Goal: Navigation & Orientation: Find specific page/section

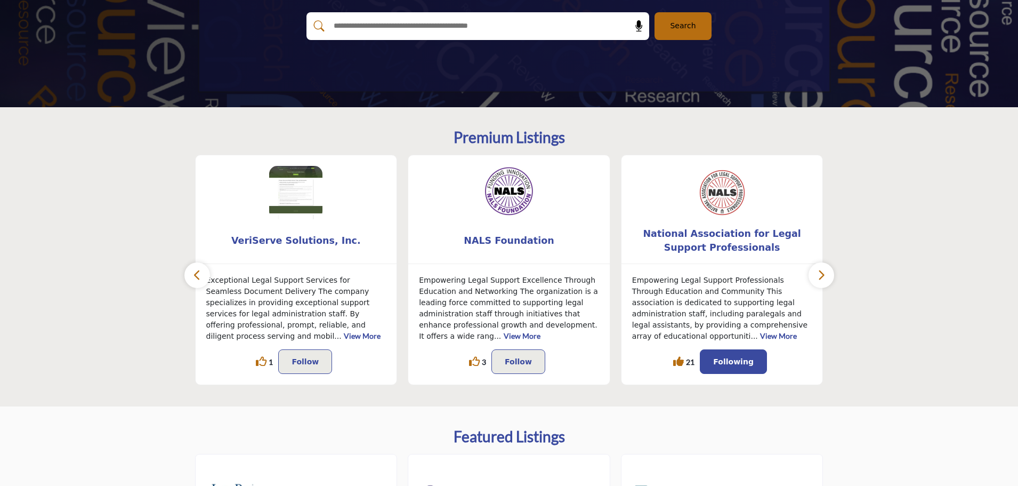
scroll to position [213, 0]
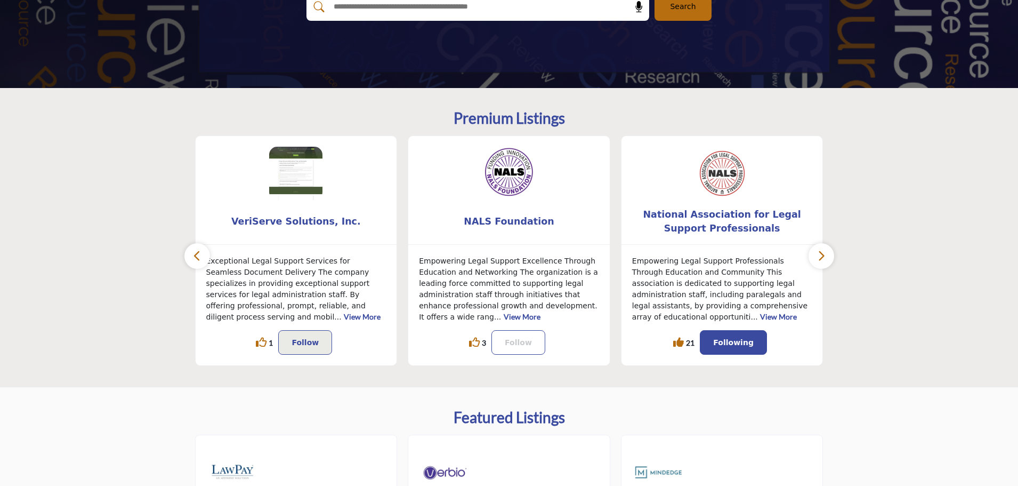
click at [518, 341] on p "Follow" at bounding box center [518, 342] width 27 height 13
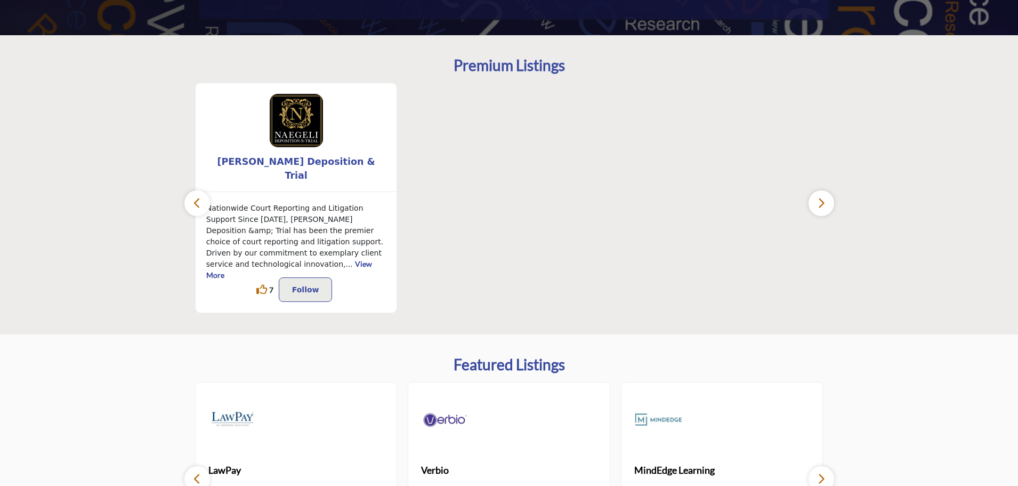
scroll to position [267, 0]
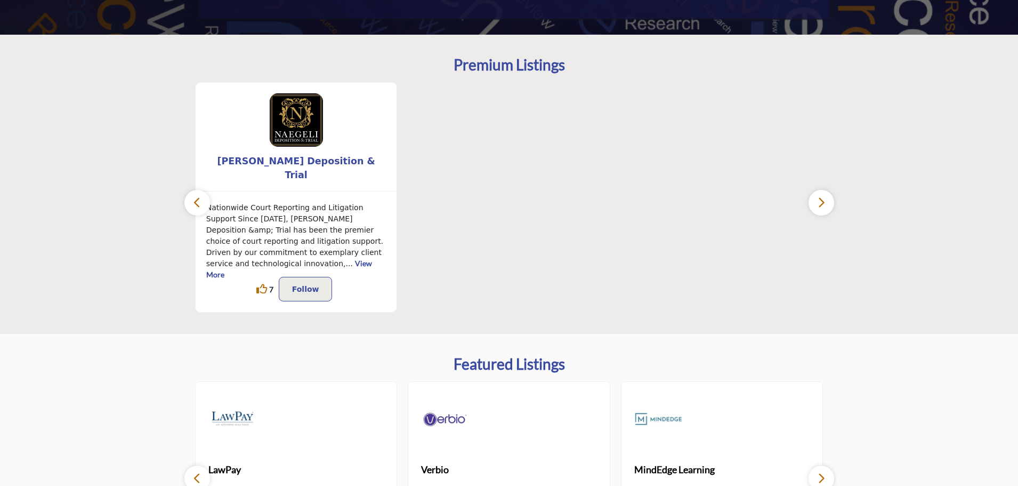
click at [819, 204] on icon "button" at bounding box center [821, 202] width 9 height 13
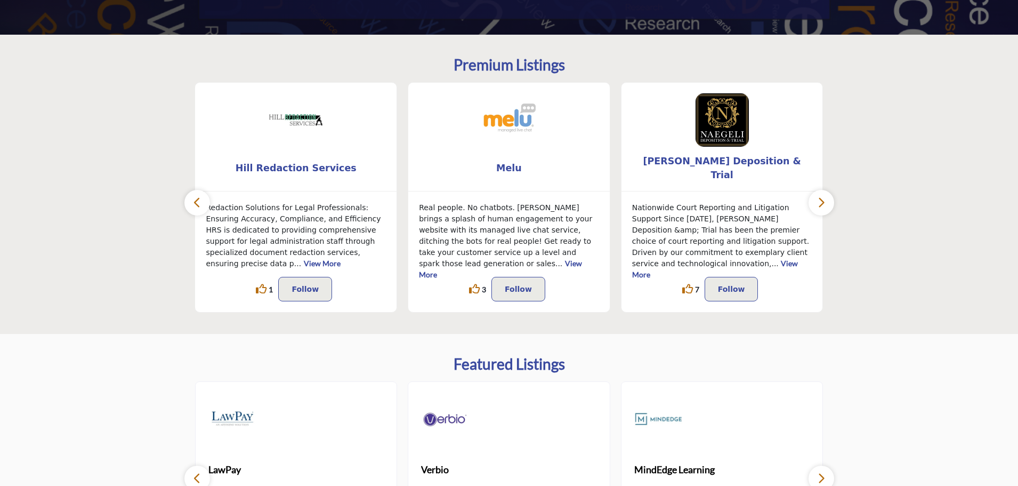
click at [819, 204] on icon "button" at bounding box center [821, 202] width 9 height 13
click at [823, 201] on icon "button" at bounding box center [821, 202] width 9 height 13
click at [198, 199] on icon "button" at bounding box center [197, 202] width 9 height 13
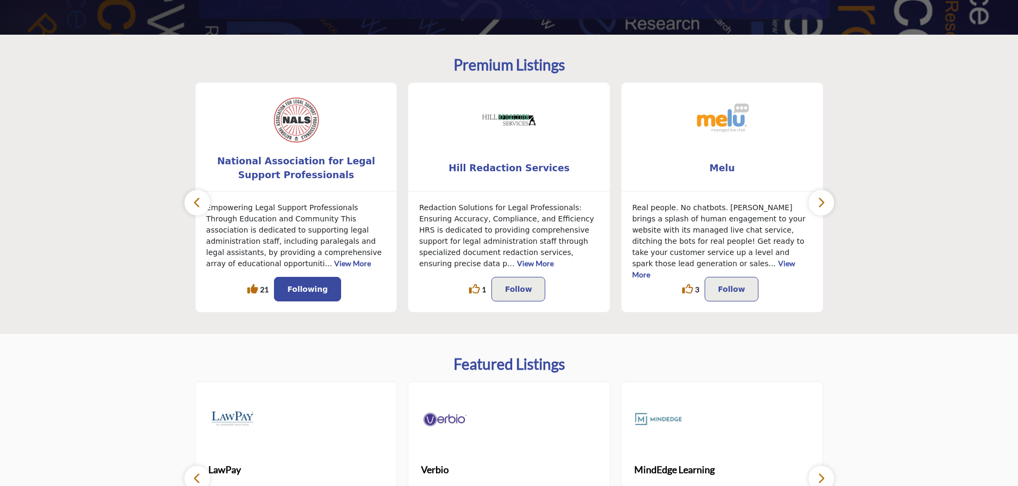
click at [198, 199] on icon "button" at bounding box center [197, 202] width 9 height 13
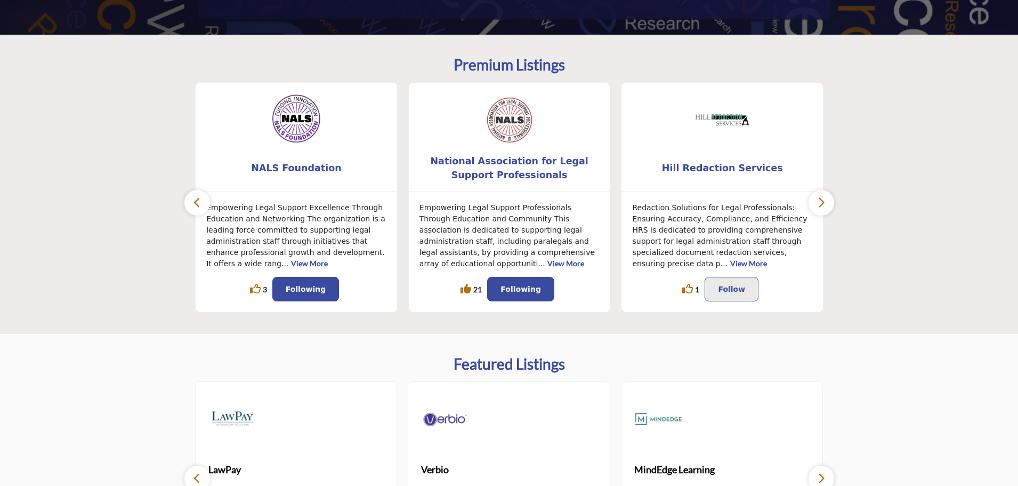
click at [198, 199] on icon "button" at bounding box center [197, 202] width 9 height 13
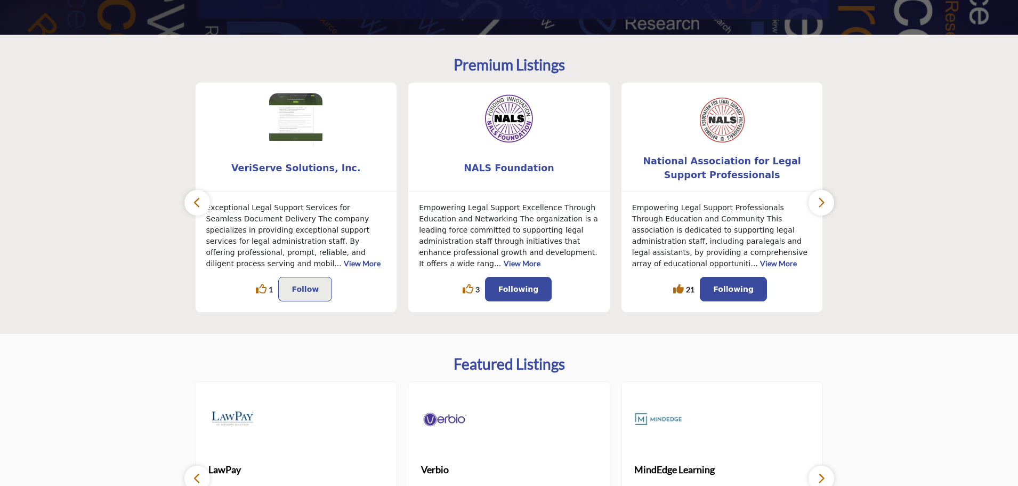
click at [198, 199] on icon "button" at bounding box center [197, 202] width 9 height 13
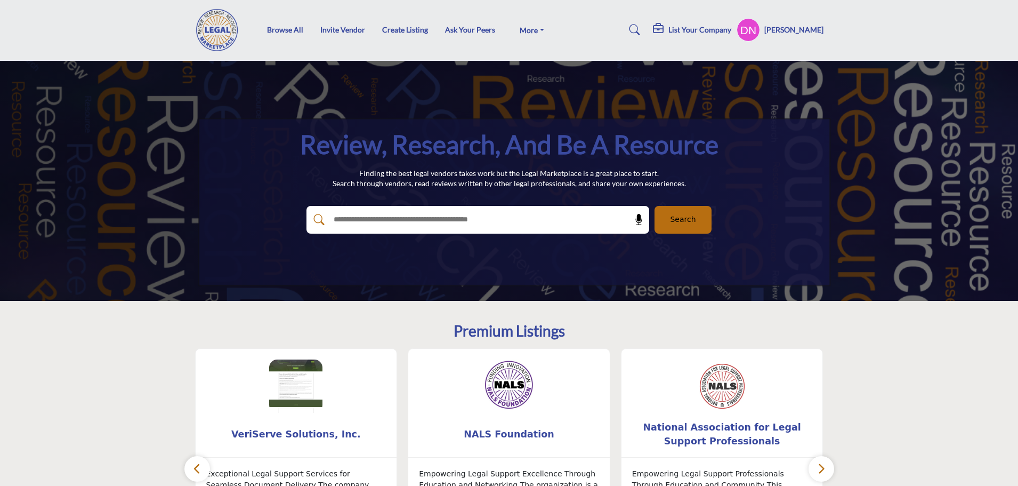
scroll to position [0, 0]
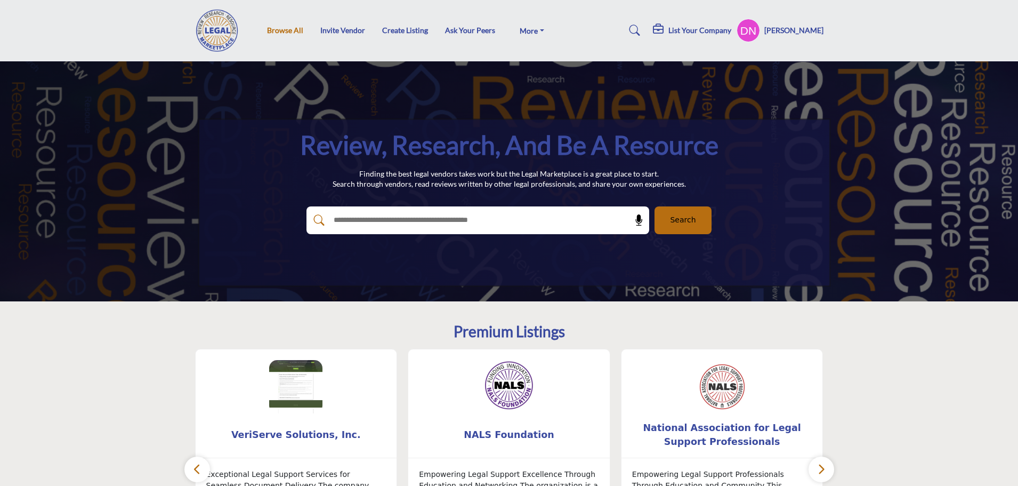
click at [290, 32] on link "Browse All" at bounding box center [285, 30] width 36 height 9
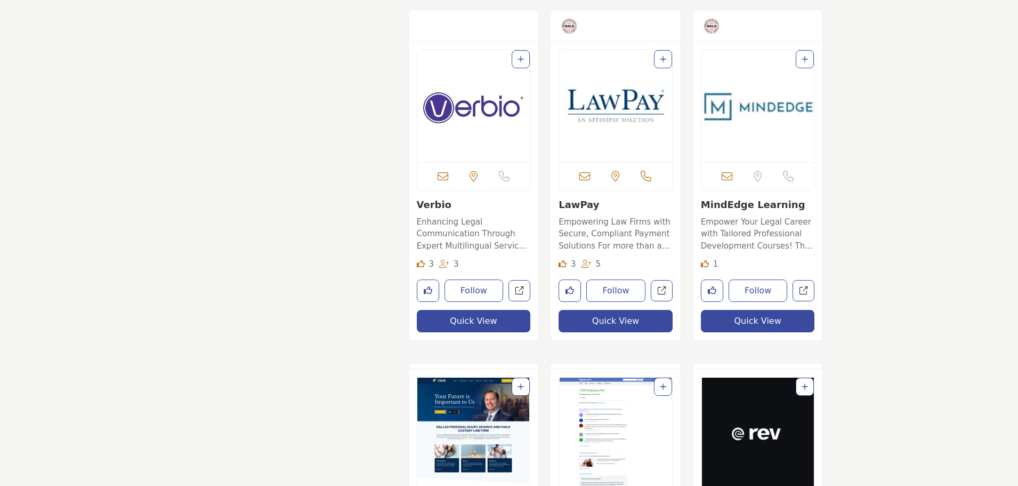
scroll to position [2399, 0]
